Goal: Task Accomplishment & Management: Complete application form

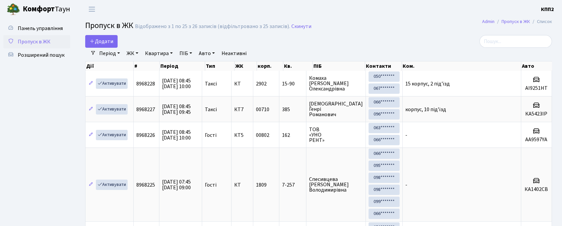
select select "25"
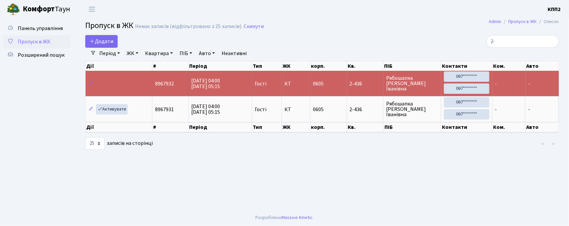
type input "2"
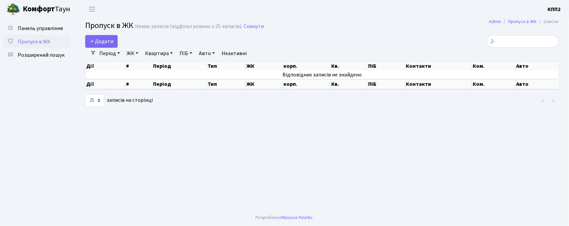
type input "2"
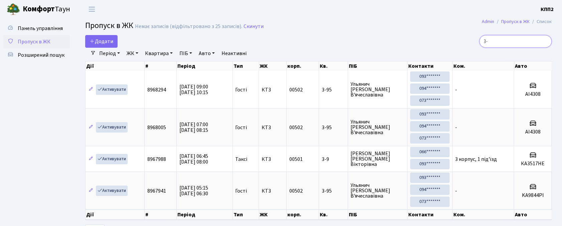
type input "3"
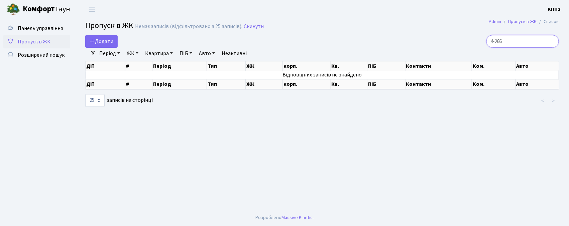
click at [501, 41] on input "4-266" at bounding box center [522, 41] width 73 height 13
type input "11-266"
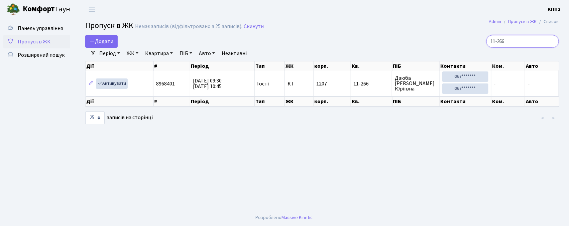
click at [551, 39] on input "11-266" at bounding box center [522, 41] width 73 height 13
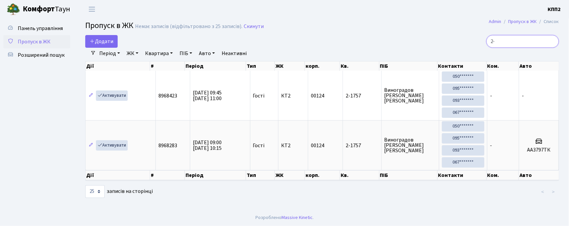
type input "2"
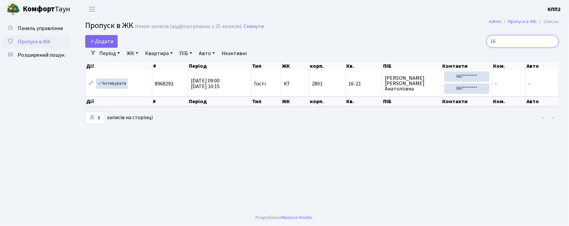
type input "1"
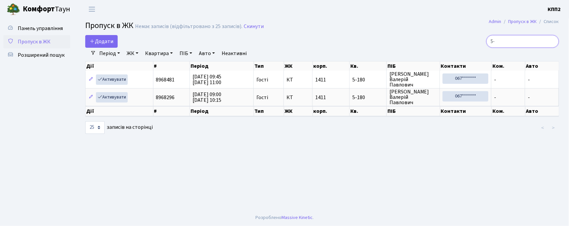
type input "5"
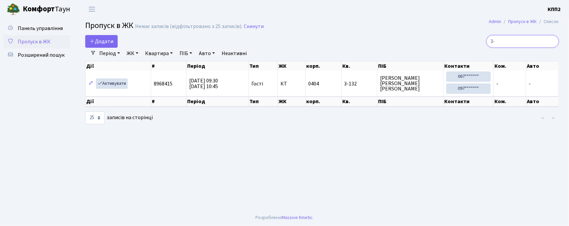
type input "3"
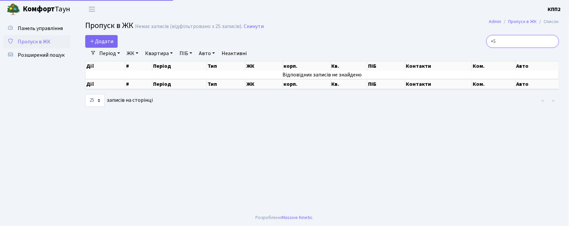
type input "+"
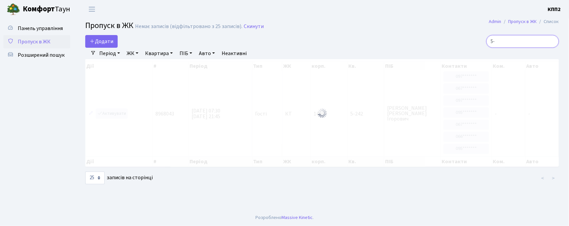
type input "5"
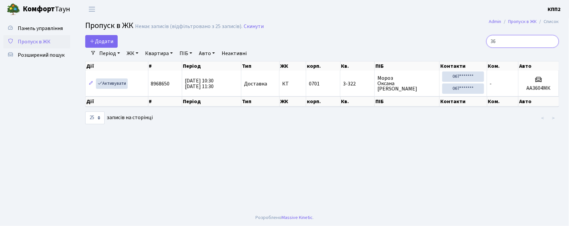
type input "3"
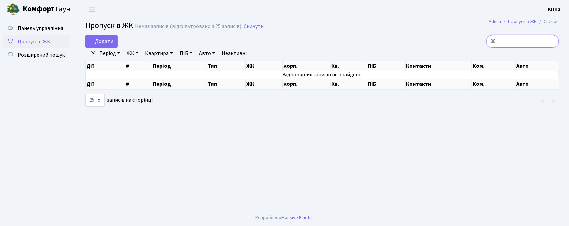
type input "0"
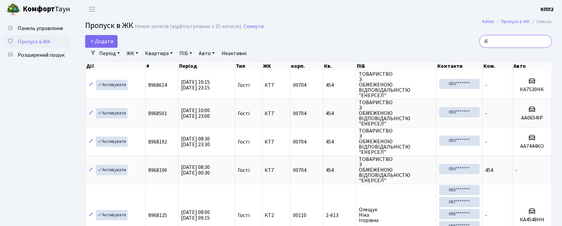
type input "4"
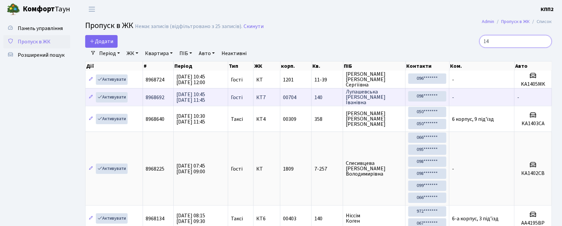
type input "1"
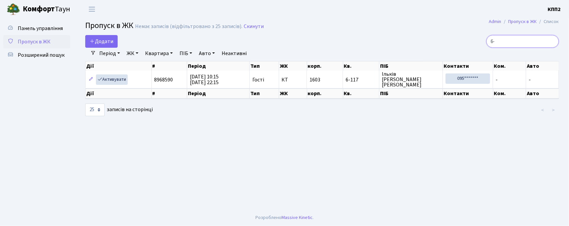
type input "6"
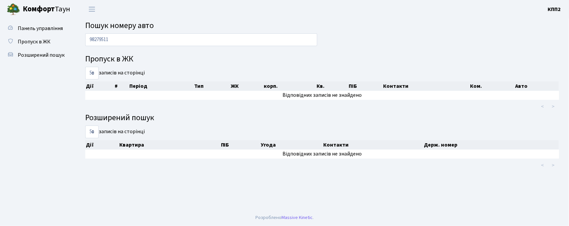
click at [98, 41] on input "98279511" at bounding box center [201, 39] width 232 height 13
click at [98, 40] on input "98279511" at bounding box center [201, 39] width 232 height 13
click at [118, 40] on input "9511" at bounding box center [201, 39] width 232 height 13
type input "9"
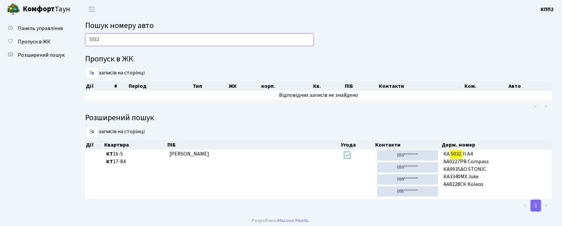
type input "5032"
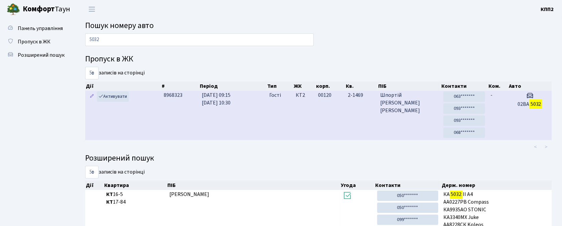
click at [301, 124] on td "КТ2" at bounding box center [304, 115] width 22 height 49
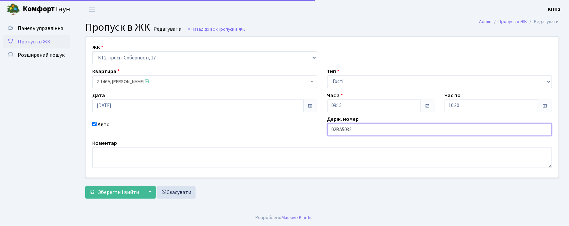
click at [336, 131] on input "02ВА5032" at bounding box center [439, 129] width 225 height 13
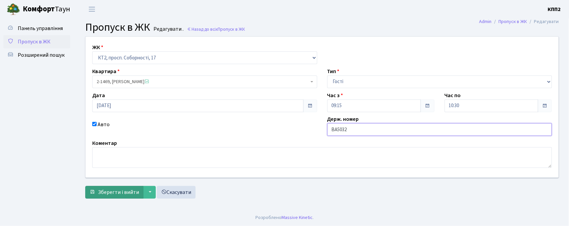
type input "ВА5032"
click at [121, 191] on span "Зберегти і вийти" at bounding box center [118, 192] width 41 height 7
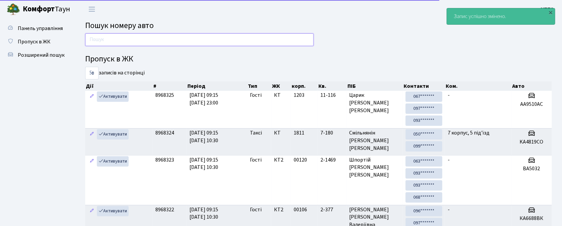
click at [127, 46] on input "text" at bounding box center [199, 39] width 229 height 13
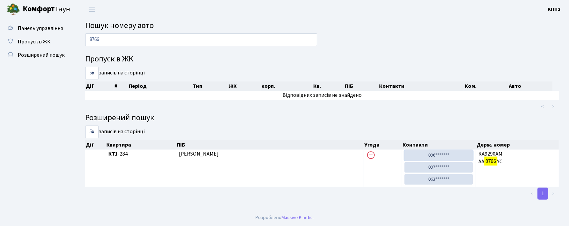
drag, startPoint x: 433, startPoint y: 157, endPoint x: 296, endPoint y: 34, distance: 184.1
click at [433, 157] on link "096*******" at bounding box center [438, 155] width 69 height 10
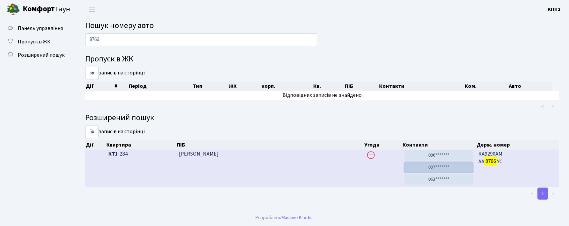
click at [437, 165] on link "097*******" at bounding box center [438, 167] width 69 height 10
click at [438, 182] on link "063*******" at bounding box center [438, 179] width 69 height 10
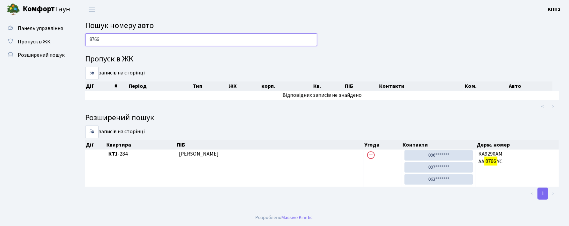
click at [212, 39] on input "8766" at bounding box center [201, 39] width 232 height 13
type input "8"
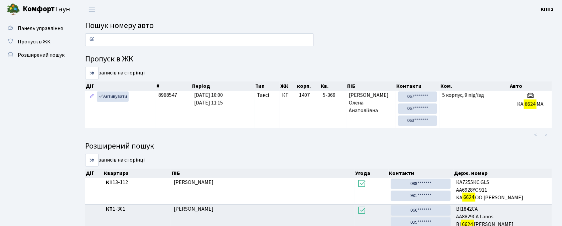
type input "6"
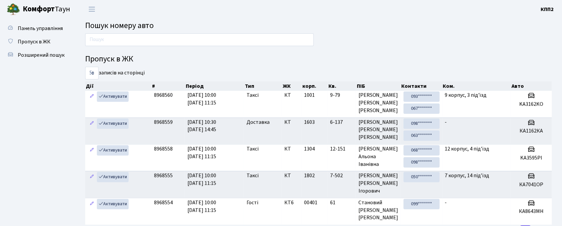
type input "9"
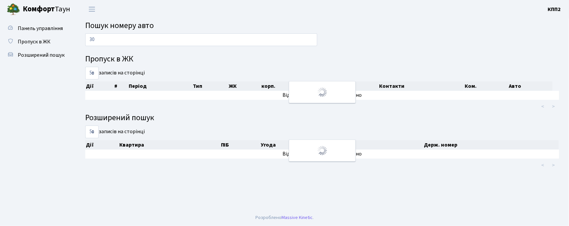
type input "3"
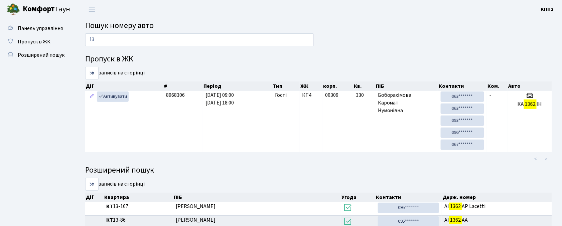
type input "1"
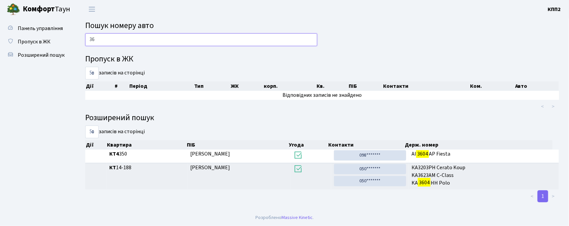
type input "3"
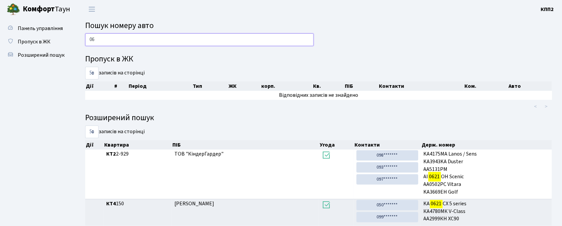
type input "0"
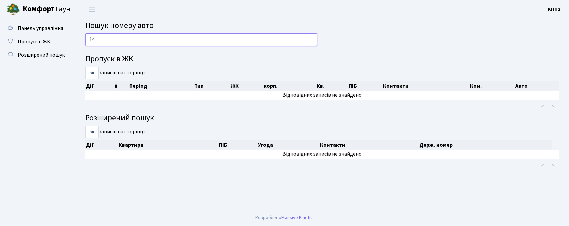
type input "1"
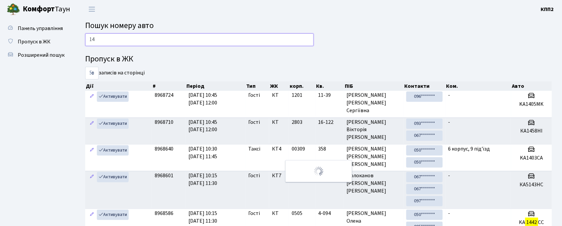
type input "1"
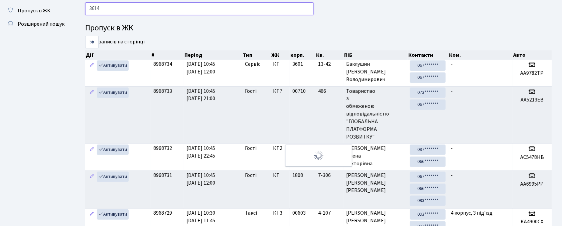
scroll to position [18, 0]
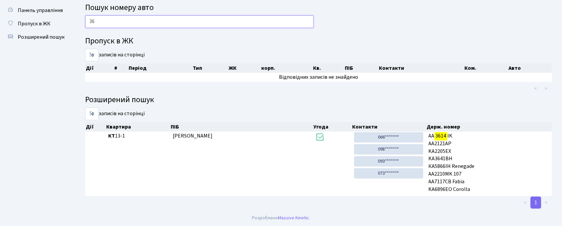
type input "3"
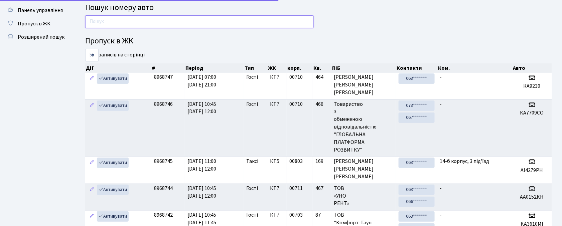
scroll to position [31, 0]
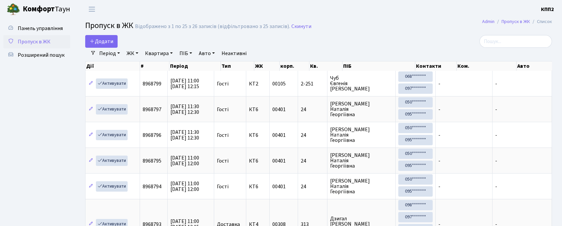
select select "25"
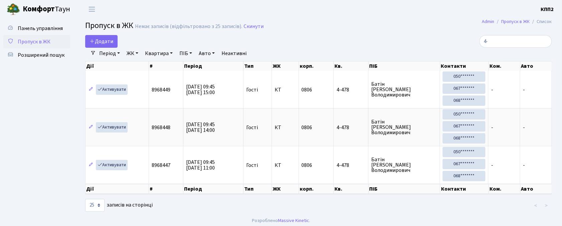
type input "4"
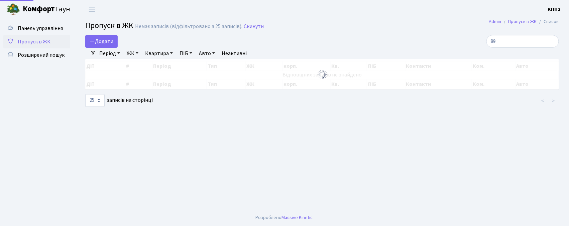
type input "8"
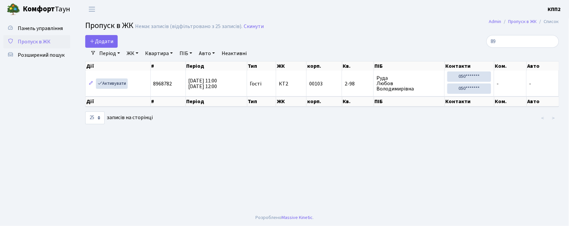
type input "8"
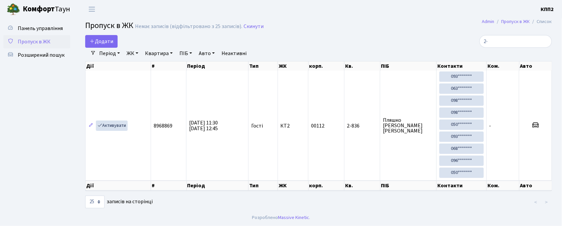
type input "2"
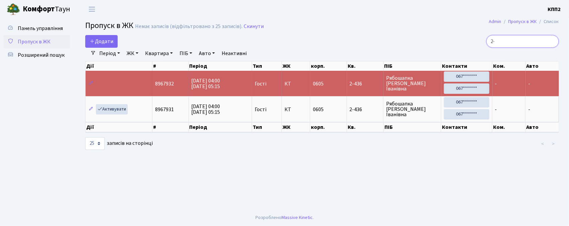
type input "2"
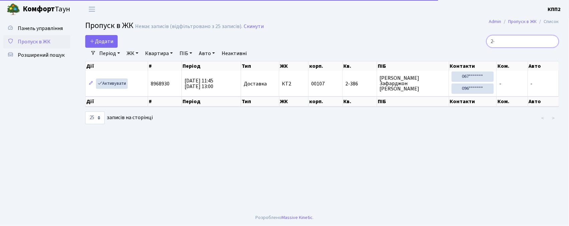
type input "2"
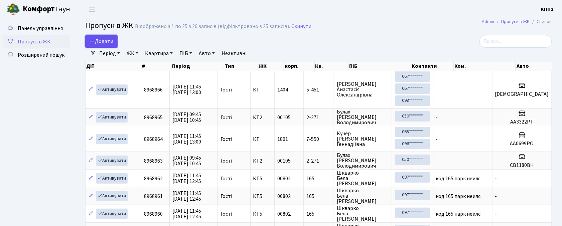
click at [101, 40] on span "Додати" at bounding box center [102, 41] width 24 height 7
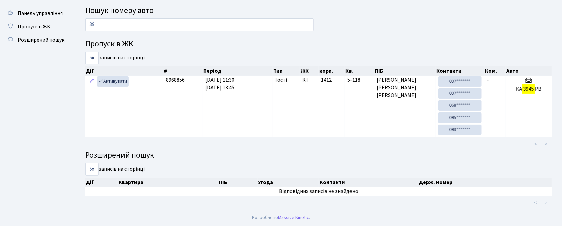
type input "3"
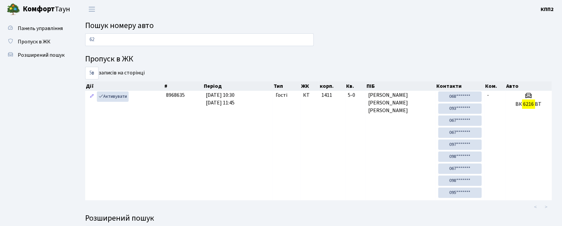
type input "6"
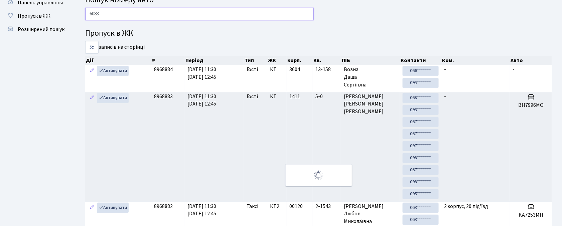
scroll to position [22, 0]
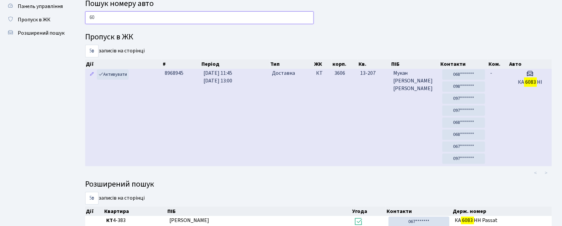
type input "6"
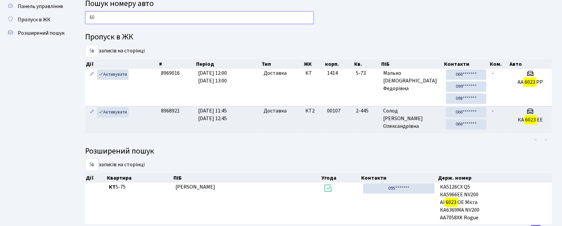
type input "6"
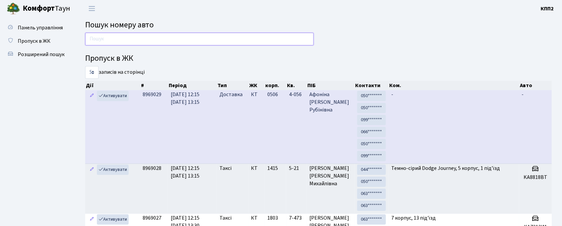
scroll to position [0, 0]
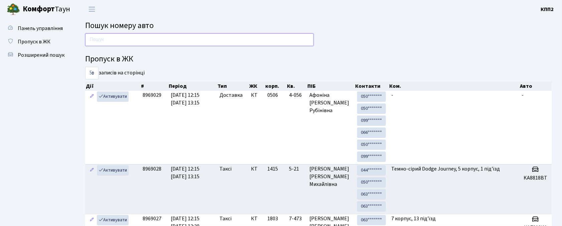
type input "8"
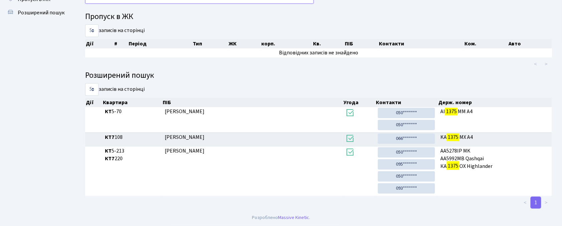
scroll to position [36, 0]
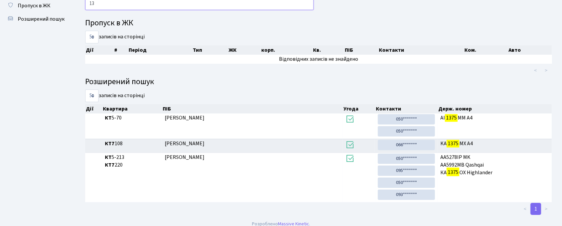
type input "1"
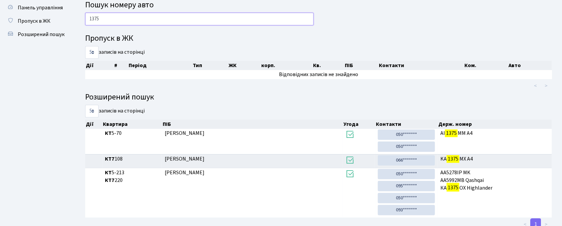
scroll to position [0, 0]
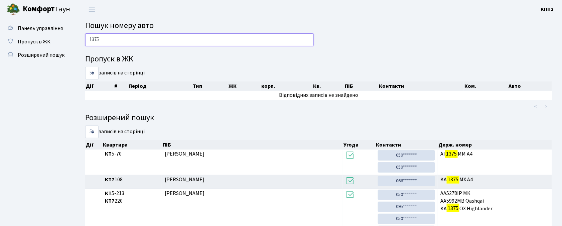
type input "1375"
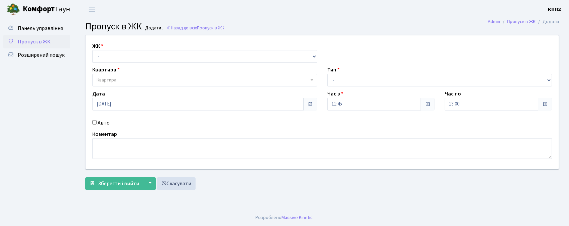
click at [113, 57] on select "- КТ, вул. Регенераторна, 4 КТ2, просп. [STREET_ADDRESS] [STREET_ADDRESS] [PERS…" at bounding box center [204, 56] width 225 height 13
select select "271"
click at [92, 50] on select "- КТ, вул. Регенераторна, 4 КТ2, просп. [STREET_ADDRESS] [STREET_ADDRESS] [PERS…" at bounding box center [204, 56] width 225 height 13
select select
click at [105, 123] on label "Авто" at bounding box center [104, 123] width 12 height 8
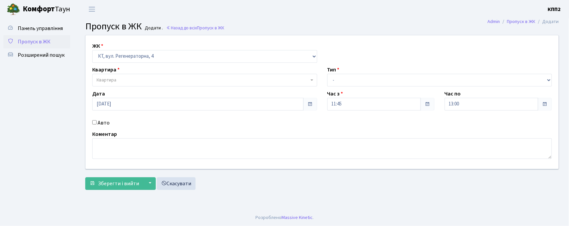
click at [97, 123] on input "Авто" at bounding box center [94, 122] width 4 height 4
checkbox input "true"
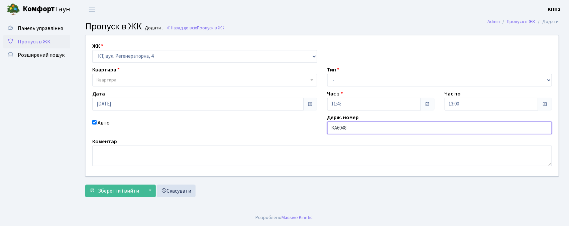
type input "ка6048ма"
click at [164, 88] on div "ЖК - КТ, вул. Регенераторна, 4 КТ2, просп. [STREET_ADDRESS] [STREET_ADDRESS] [P…" at bounding box center [322, 105] width 483 height 141
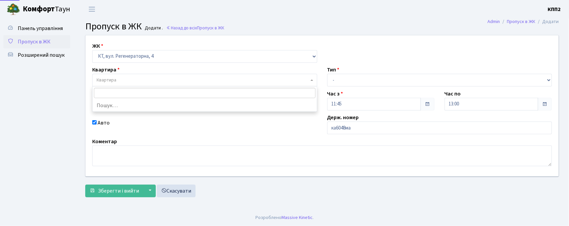
click at [171, 76] on span "Квартира" at bounding box center [204, 80] width 225 height 13
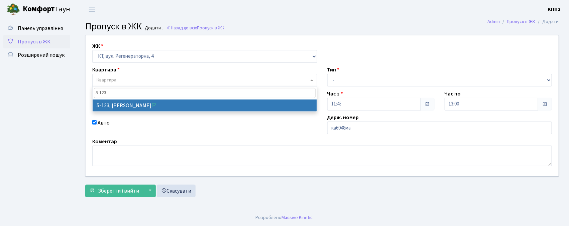
type input "5-123"
select select "2383"
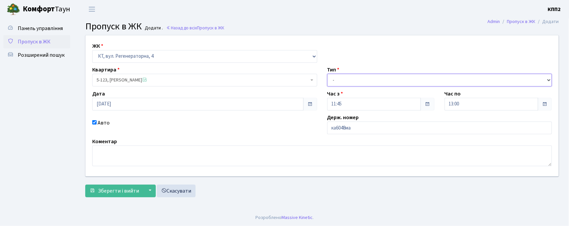
click at [375, 81] on select "- Доставка Таксі Гості Сервіс" at bounding box center [439, 80] width 225 height 13
select select "2"
click at [327, 74] on select "- Доставка Таксі Гості Сервіс" at bounding box center [439, 80] width 225 height 13
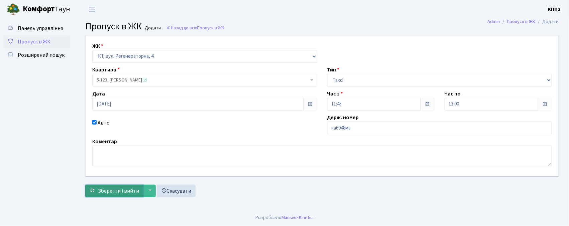
click at [96, 196] on button "Зберегти і вийти" at bounding box center [114, 191] width 58 height 13
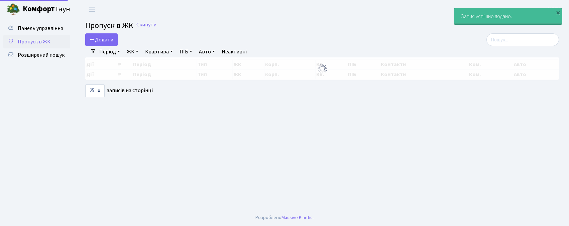
select select "25"
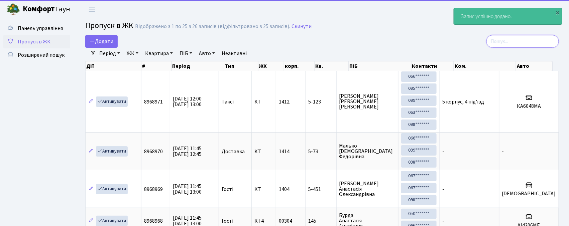
click at [507, 41] on input "search" at bounding box center [522, 41] width 73 height 13
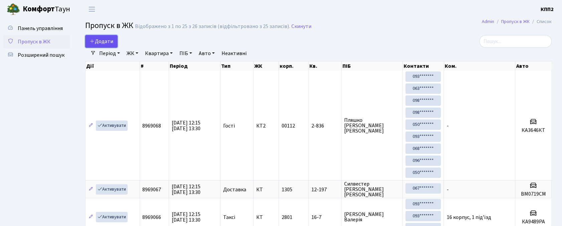
click at [113, 39] on span "Додати" at bounding box center [102, 41] width 24 height 7
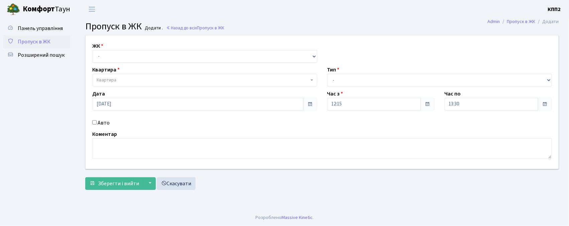
click at [95, 123] on input "Авто" at bounding box center [94, 122] width 4 height 4
checkbox input "true"
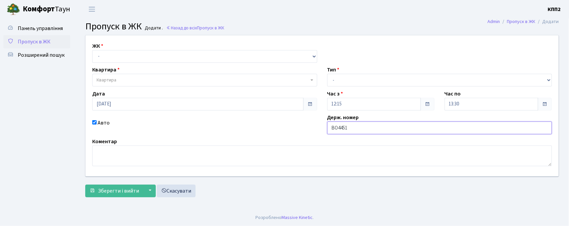
type input "ВО4451"
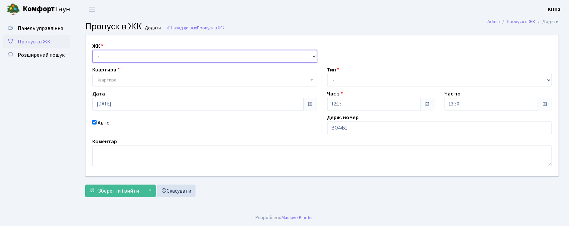
click at [106, 55] on select "- КТ, вул. Регенераторна, 4 КТ2, просп. Соборності, 17 КТ3, вул. Березнева, 16 …" at bounding box center [204, 56] width 225 height 13
select select "271"
click at [92, 50] on select "- КТ, вул. Регенераторна, 4 КТ2, просп. Соборності, 17 КТ3, вул. Березнева, 16 …" at bounding box center [204, 56] width 225 height 13
select select
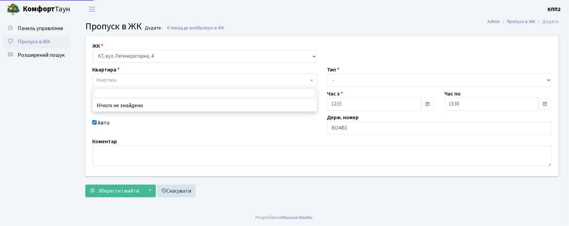
click at [108, 83] on span "Квартира" at bounding box center [107, 80] width 20 height 7
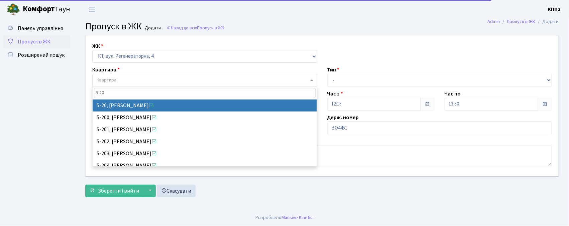
type input "5-20"
select select "2512"
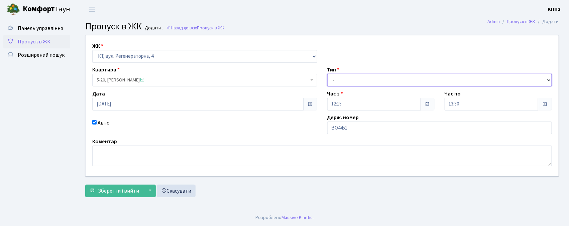
click at [348, 78] on select "- Доставка Таксі Гості Сервіс" at bounding box center [439, 80] width 225 height 13
select select "3"
click at [327, 74] on select "- Доставка Таксі Гості Сервіс" at bounding box center [439, 80] width 225 height 13
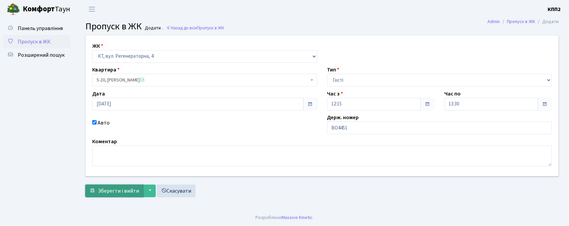
click at [114, 191] on span "Зберегти і вийти" at bounding box center [118, 190] width 41 height 7
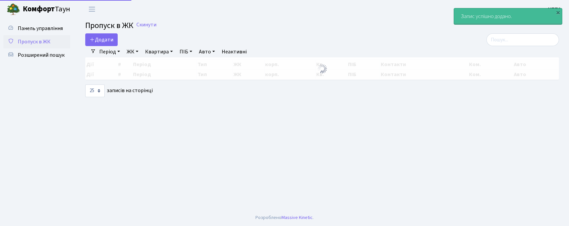
select select "25"
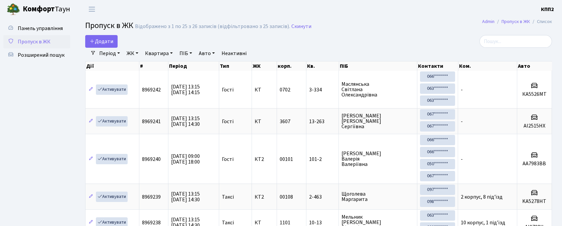
select select "25"
click at [520, 39] on input "search" at bounding box center [516, 41] width 73 height 13
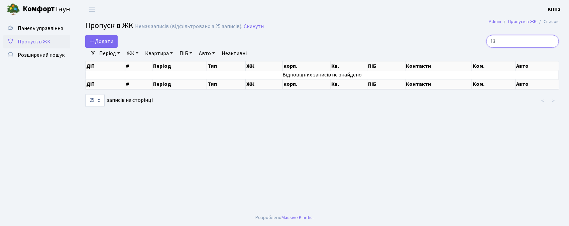
type input "1"
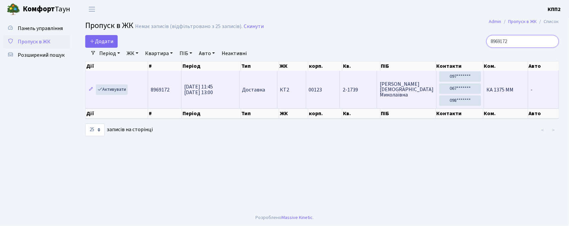
type input "8969172"
click at [262, 100] on td "Доставка" at bounding box center [259, 89] width 38 height 37
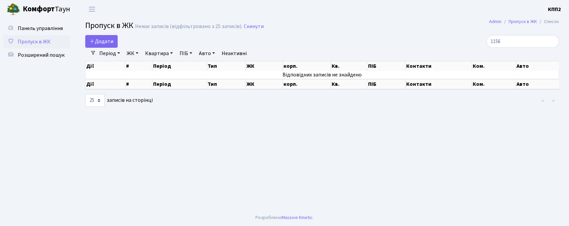
select select "25"
type input "1"
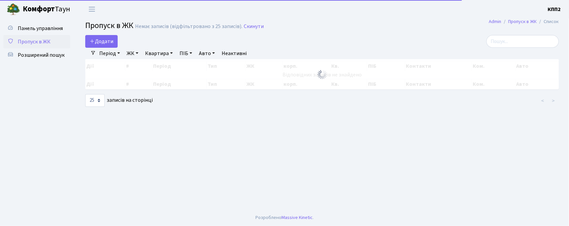
type input "0"
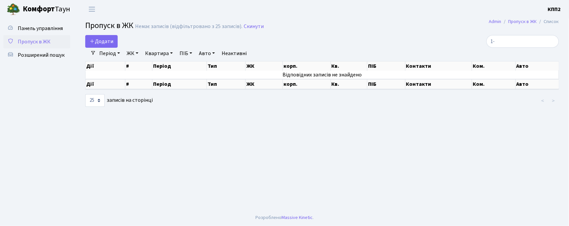
type input "1"
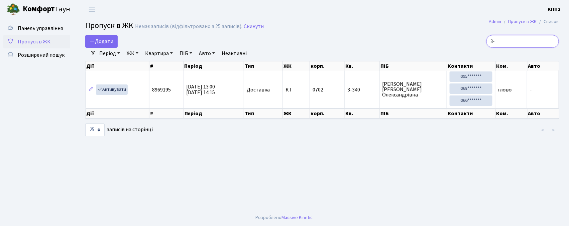
type input "3"
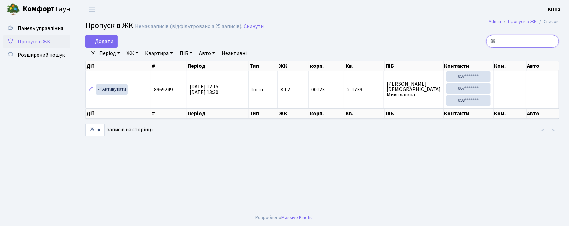
type input "8"
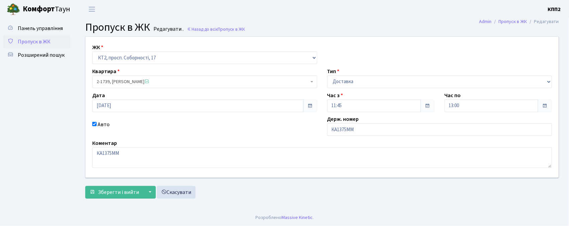
click at [38, 45] on link "Пропуск в ЖК" at bounding box center [36, 41] width 67 height 13
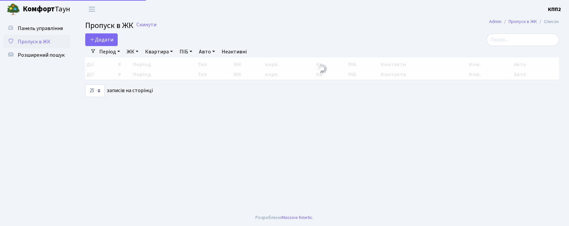
select select "25"
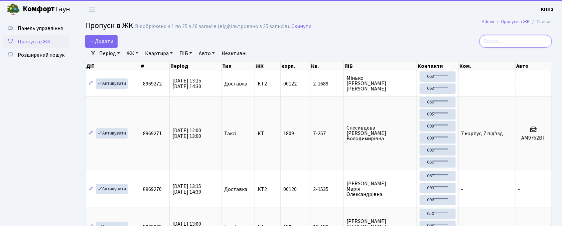
click at [524, 44] on input "search" at bounding box center [516, 41] width 73 height 13
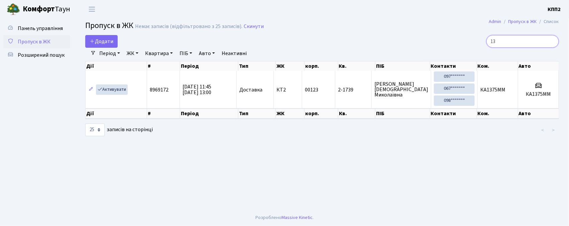
type input "1"
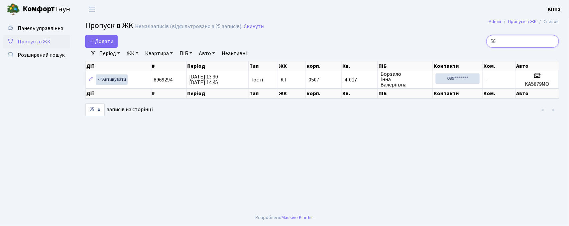
type input "5"
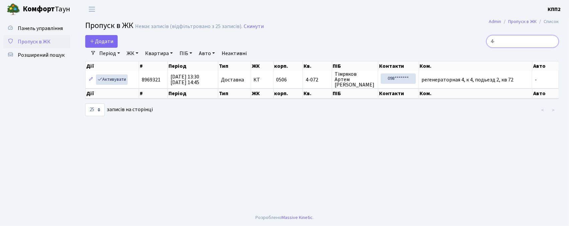
type input "4"
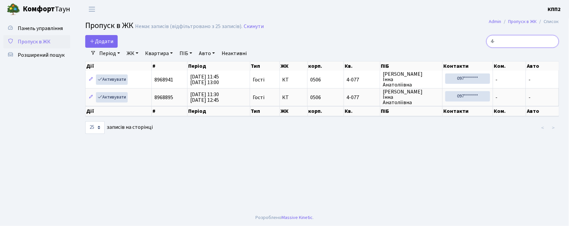
type input "4"
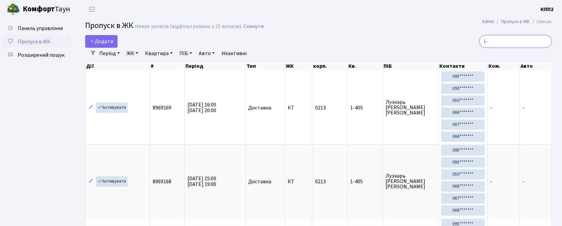
type input "1"
